Goal: Use online tool/utility: Utilize a website feature to perform a specific function

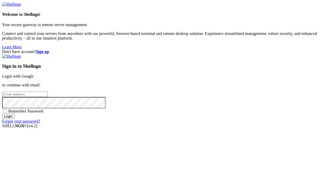
click at [34, 74] on link "Login with Google" at bounding box center [18, 76] width 32 height 4
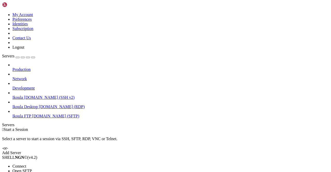
click at [55, 164] on li "Connect" at bounding box center [35, 166] width 47 height 5
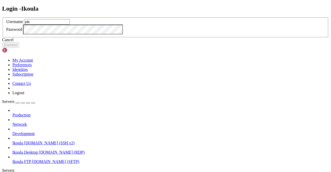
type input "plb"
click button "Connect" at bounding box center [10, 44] width 17 height 5
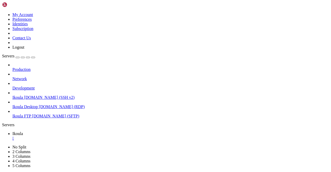
scroll to position [964, 0]
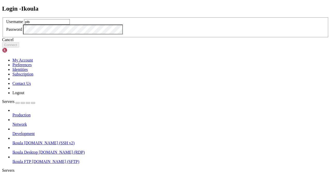
type input "plb"
click button "Connect" at bounding box center [10, 44] width 17 height 5
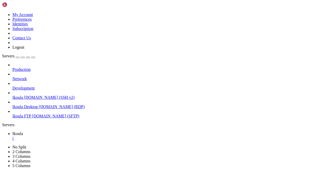
scroll to position [5521, 0]
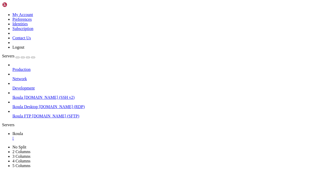
scroll to position [5529, 0]
